Goal: Check status: Check status

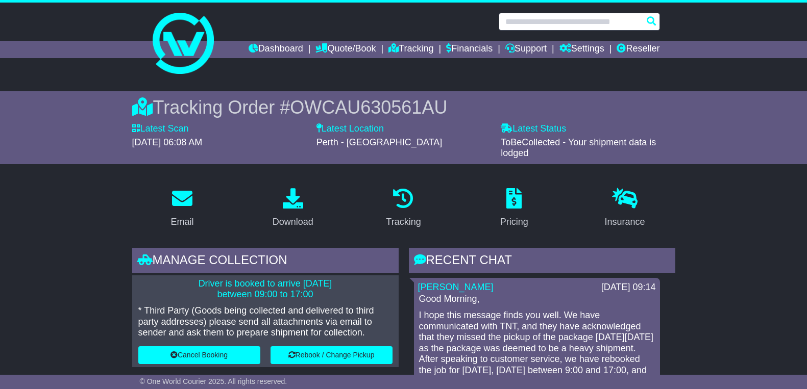
click at [537, 20] on input "text" at bounding box center [579, 22] width 161 height 18
paste input "*********"
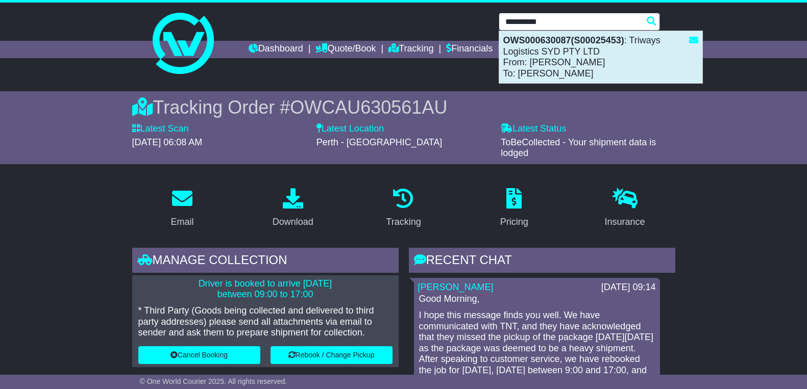
click at [536, 45] on strong "OWS000630087(S00025453)" at bounding box center [563, 40] width 121 height 10
type input "**********"
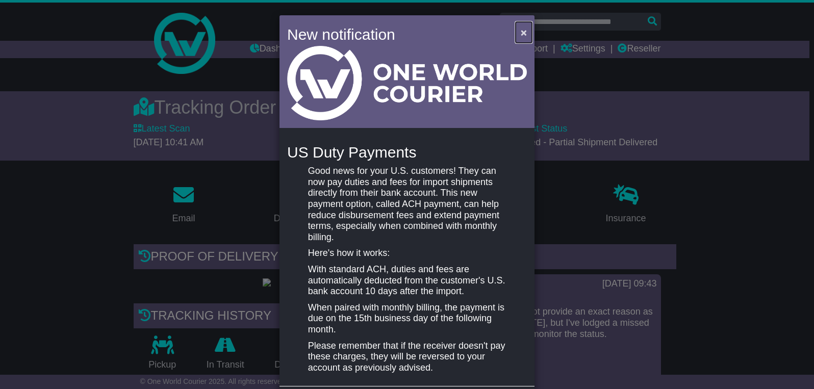
click at [521, 31] on span "×" at bounding box center [524, 33] width 6 height 12
click at [523, 32] on span "×" at bounding box center [524, 33] width 6 height 12
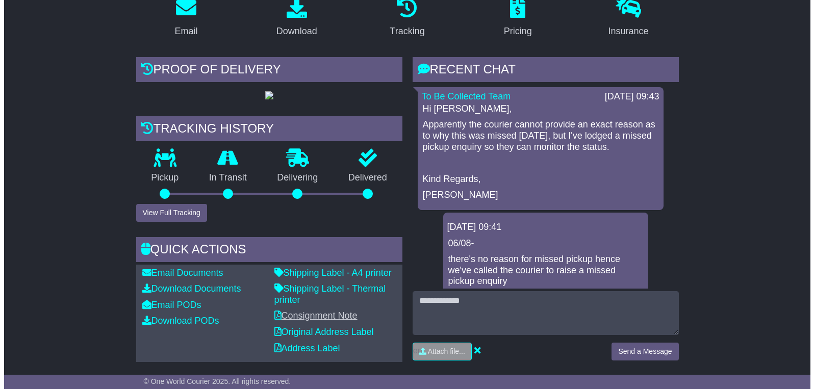
scroll to position [306, 0]
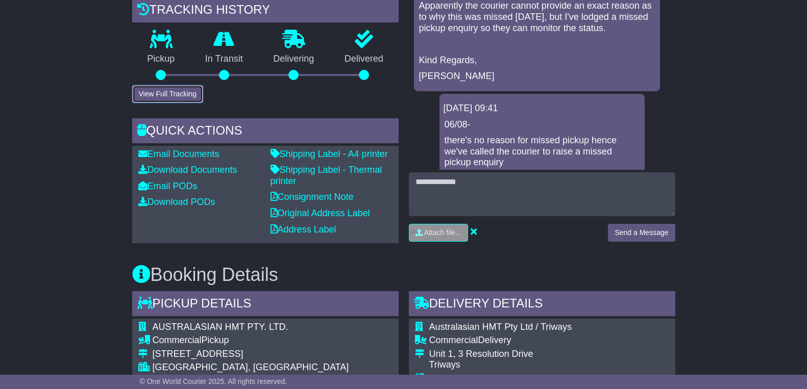
click at [169, 103] on button "View Full Tracking" at bounding box center [167, 94] width 71 height 18
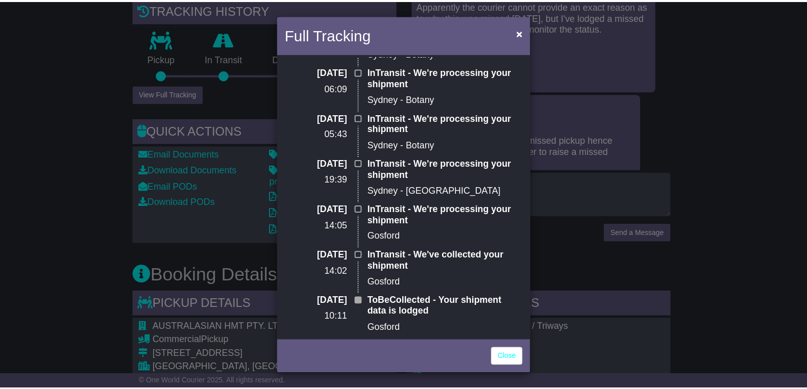
scroll to position [0, 0]
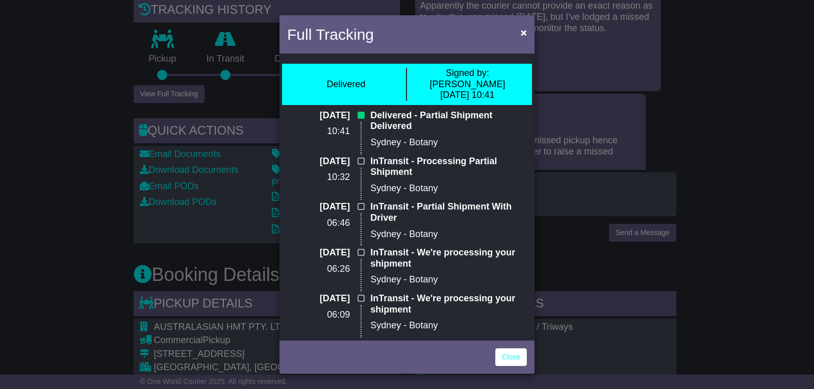
click at [46, 178] on div "Full Tracking × Delivered Signed by: [PERSON_NAME] [DATE] 10:41 [DATE] 10:41 De…" at bounding box center [407, 194] width 814 height 389
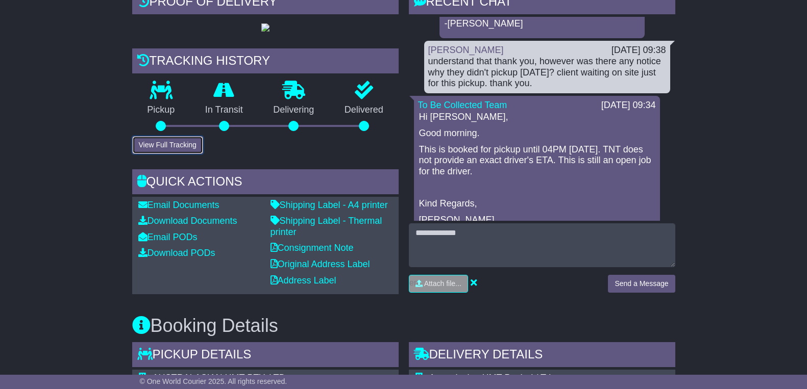
scroll to position [338, 0]
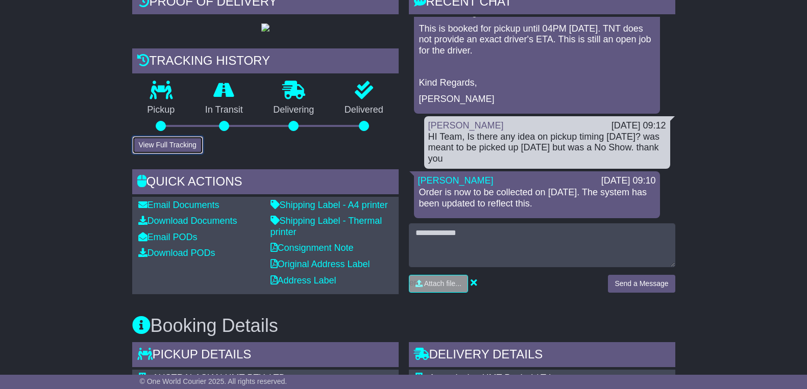
click at [171, 154] on button "View Full Tracking" at bounding box center [167, 145] width 71 height 18
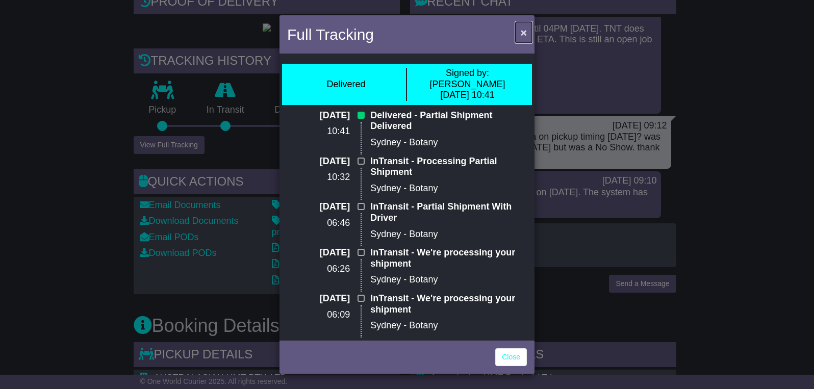
click at [523, 31] on span "×" at bounding box center [524, 33] width 6 height 12
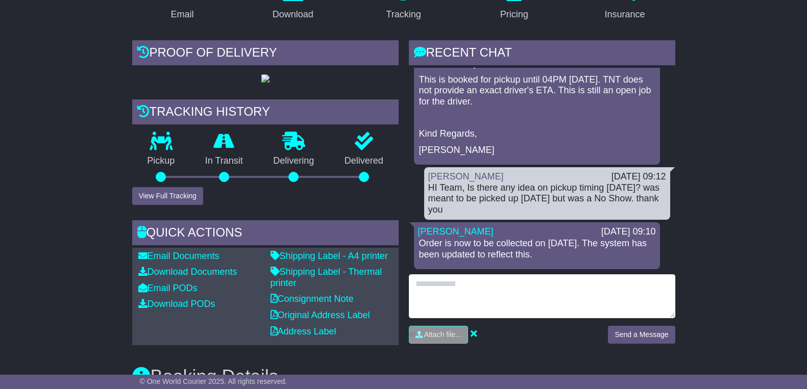
click at [480, 289] on textarea at bounding box center [542, 297] width 266 height 44
